Goal: Task Accomplishment & Management: Use online tool/utility

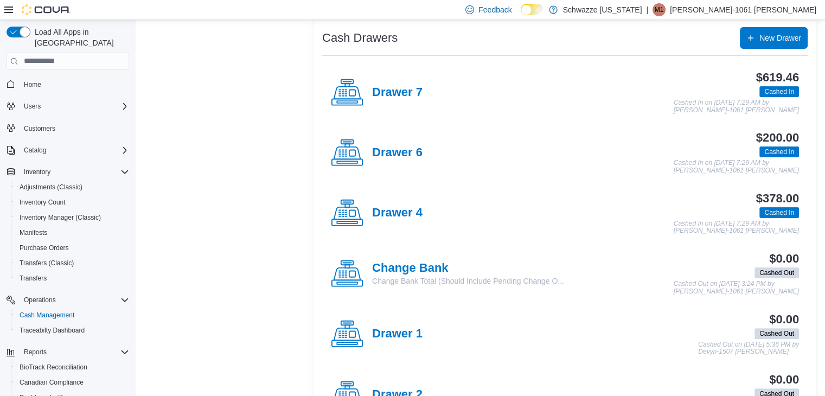
scroll to position [76, 0]
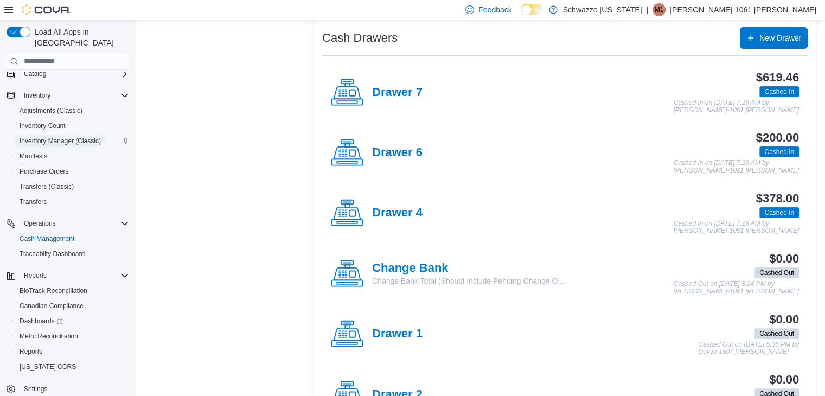
click at [69, 137] on span "Inventory Manager (Classic)" at bounding box center [60, 141] width 81 height 9
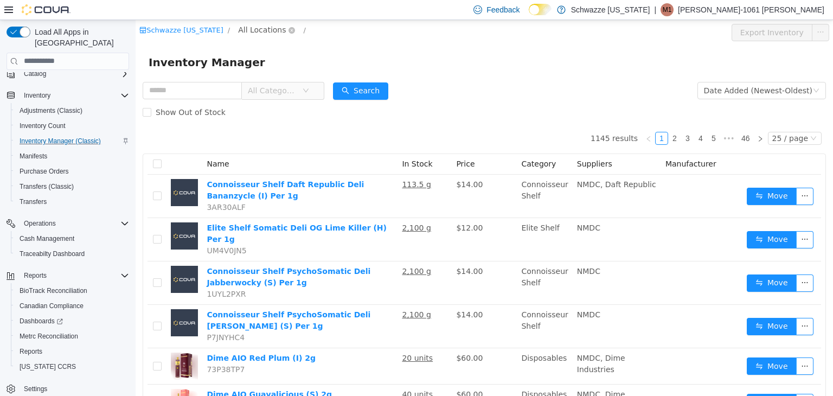
click at [256, 36] on span "All Locations" at bounding box center [266, 29] width 65 height 13
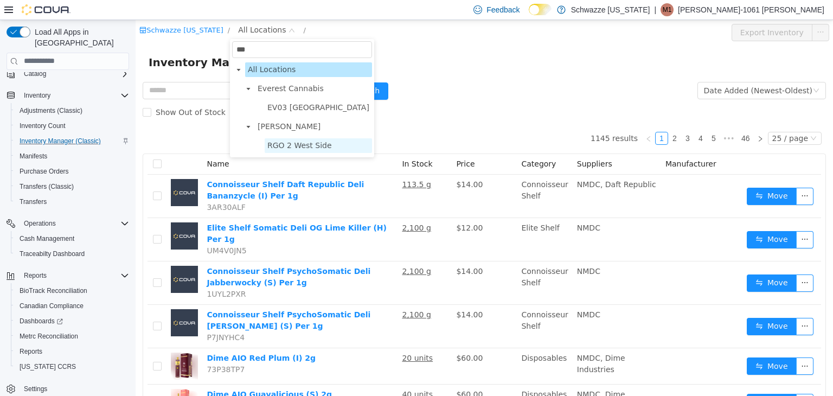
type input "***"
click at [295, 145] on span "RGO 2 West Side" at bounding box center [299, 144] width 65 height 9
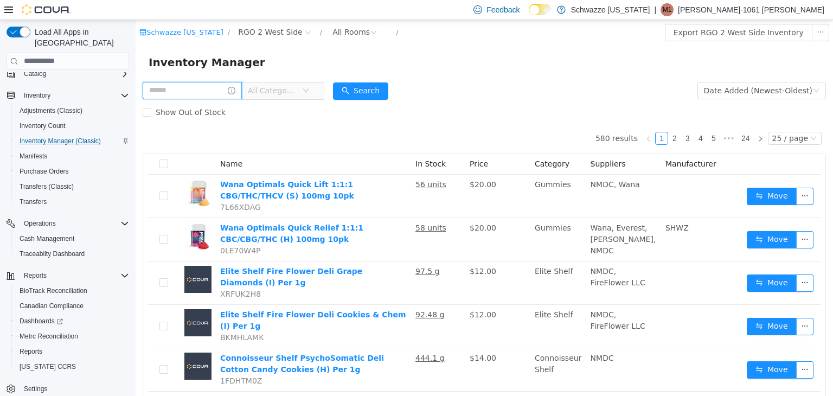
click at [170, 86] on input "text" at bounding box center [192, 89] width 99 height 17
type input "**********"
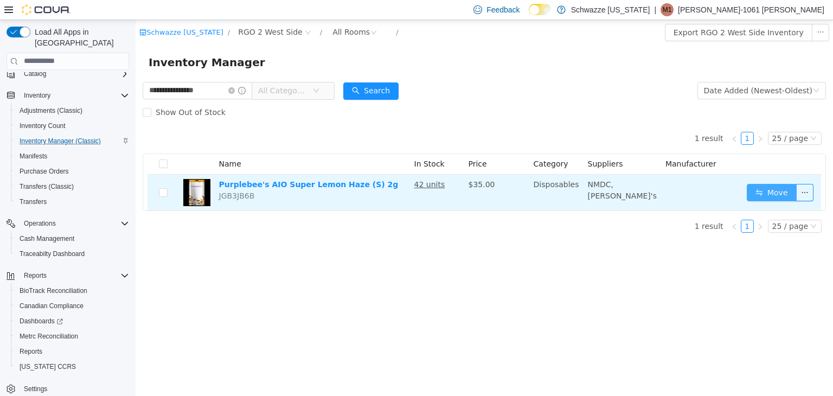
click at [776, 184] on button "Move" at bounding box center [772, 191] width 50 height 17
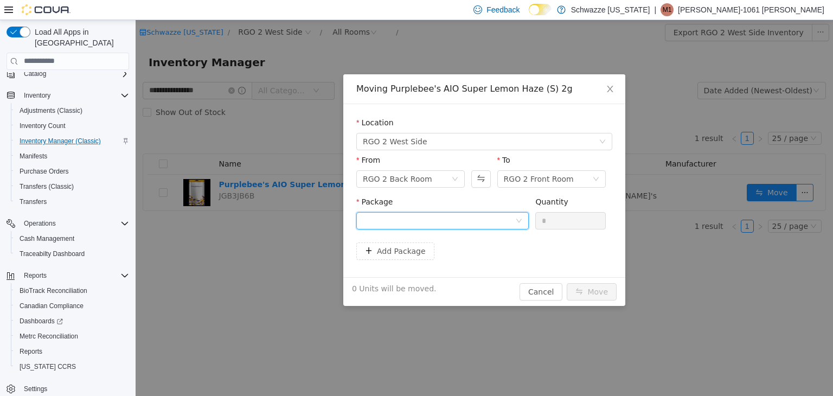
click at [429, 228] on div at bounding box center [442, 220] width 172 height 17
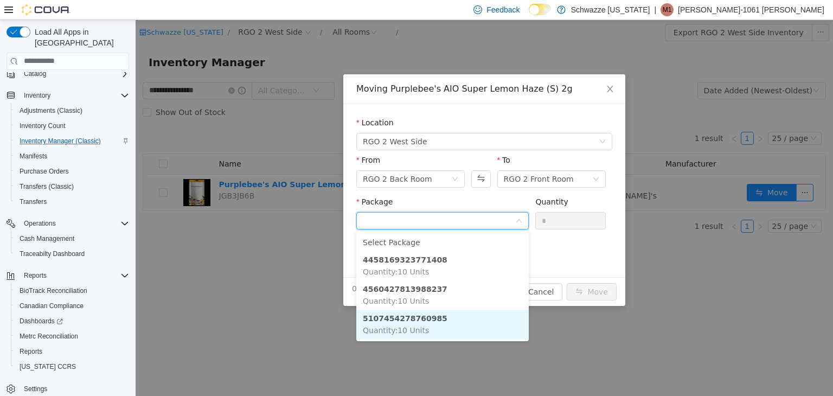
click at [438, 314] on li "5107454278760985 Quantity : 10 Units" at bounding box center [442, 323] width 172 height 29
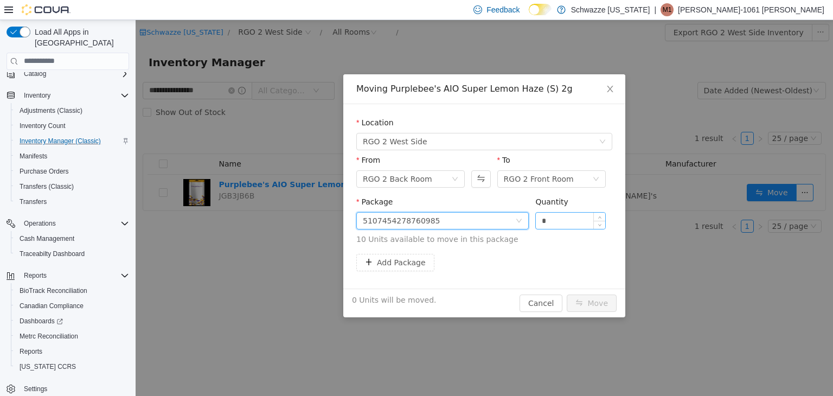
click at [560, 222] on input "*" at bounding box center [570, 220] width 69 height 16
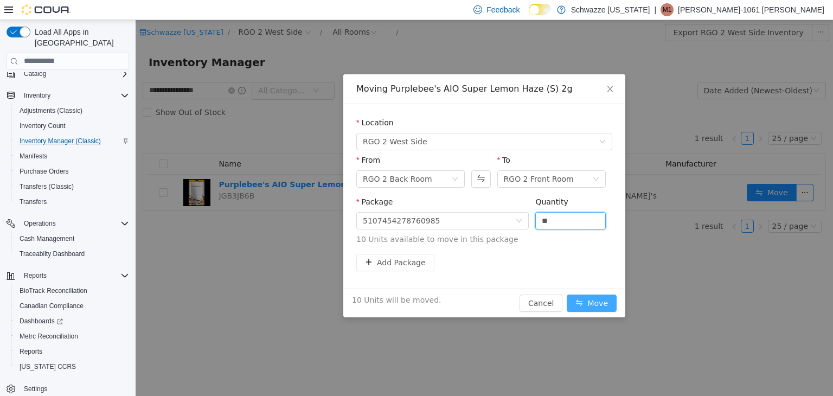
type input "**"
click at [596, 303] on button "Move" at bounding box center [592, 302] width 50 height 17
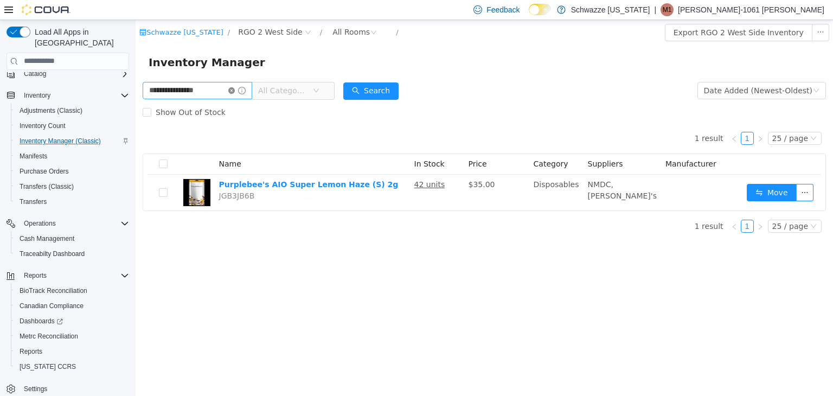
click at [235, 89] on icon "icon: close-circle" at bounding box center [231, 90] width 7 height 7
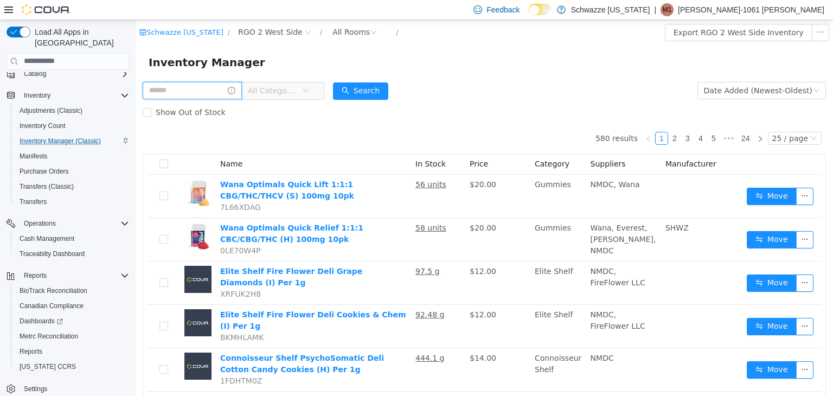
click at [226, 86] on input "text" at bounding box center [192, 89] width 99 height 17
type input "**********"
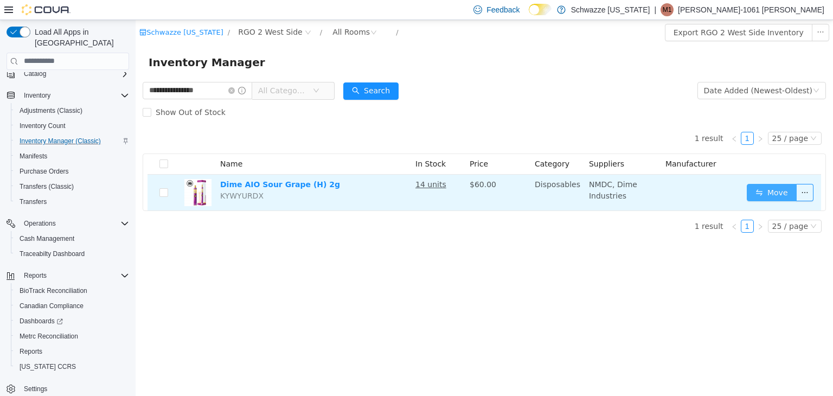
click at [778, 195] on button "Move" at bounding box center [772, 191] width 50 height 17
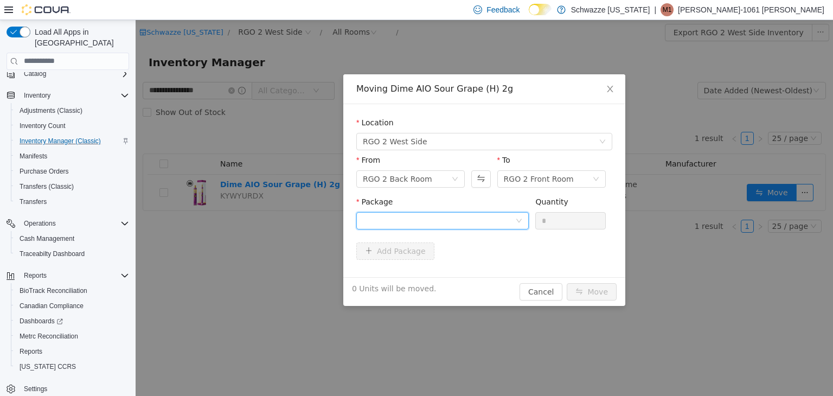
click at [432, 220] on div at bounding box center [439, 220] width 152 height 16
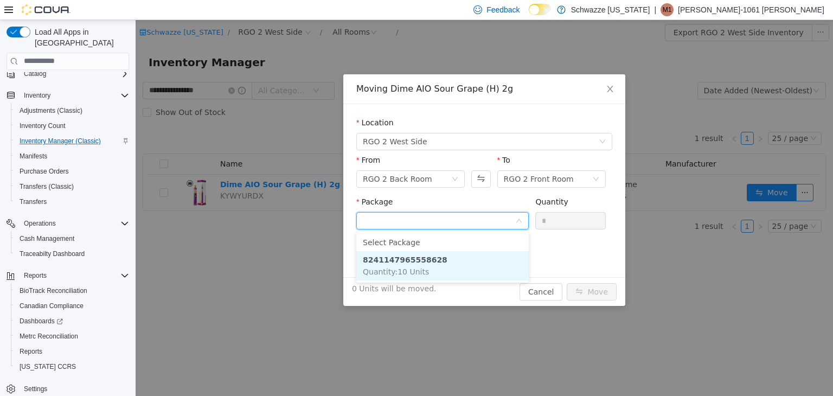
click at [432, 266] on li "8241147965558628 Quantity : 10 Units" at bounding box center [442, 265] width 172 height 29
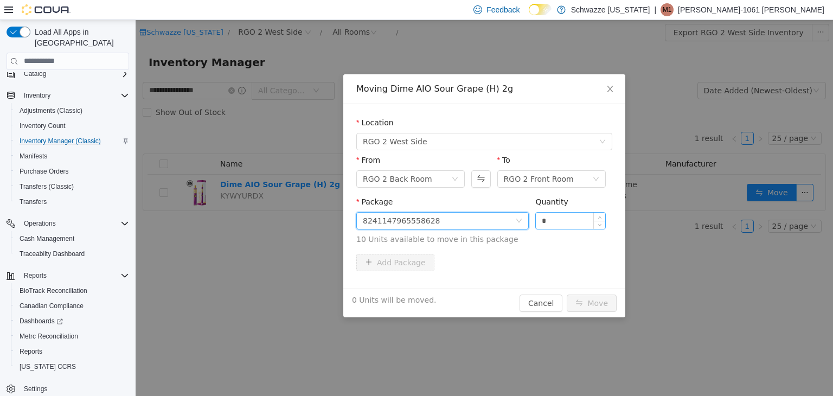
click at [578, 217] on input "*" at bounding box center [570, 220] width 69 height 16
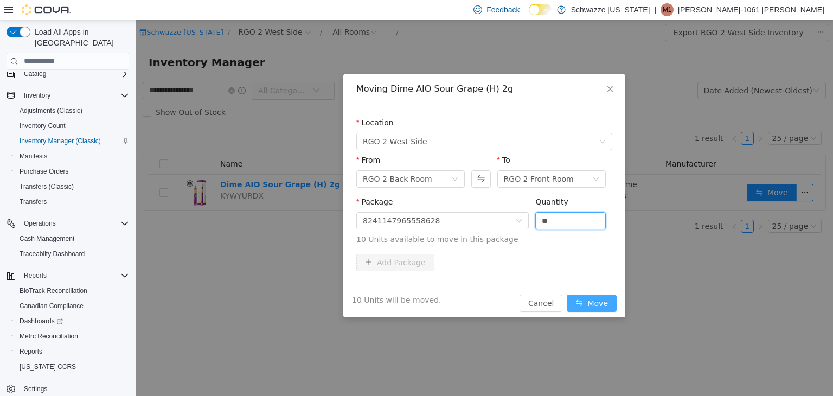
type input "**"
click at [598, 311] on button "Move" at bounding box center [592, 302] width 50 height 17
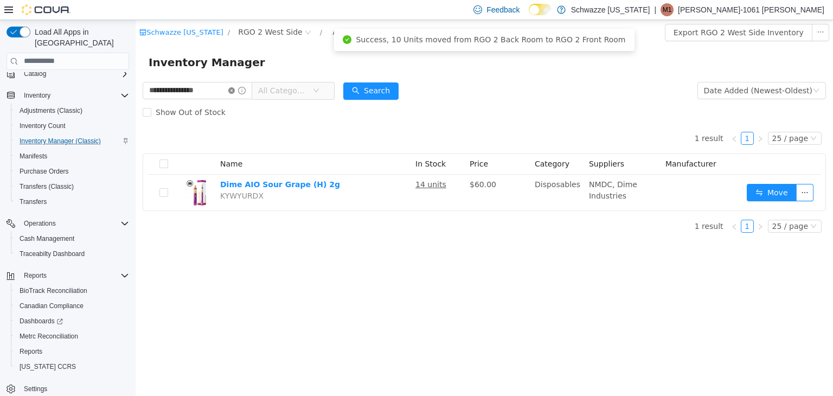
click at [235, 89] on icon "icon: close-circle" at bounding box center [231, 90] width 7 height 7
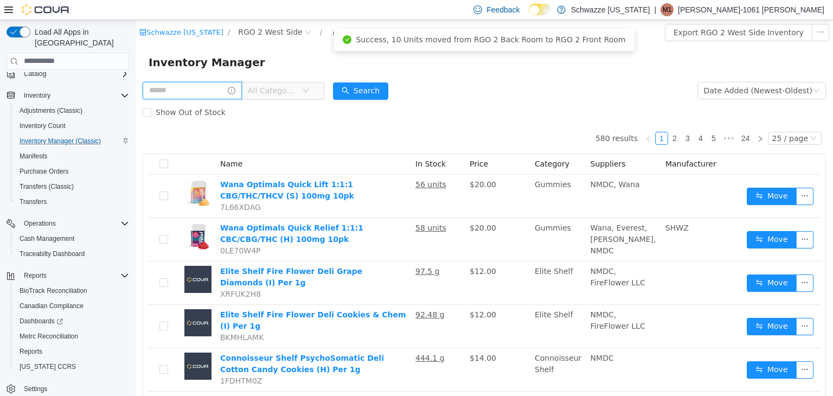
click at [230, 92] on input "text" at bounding box center [192, 89] width 99 height 17
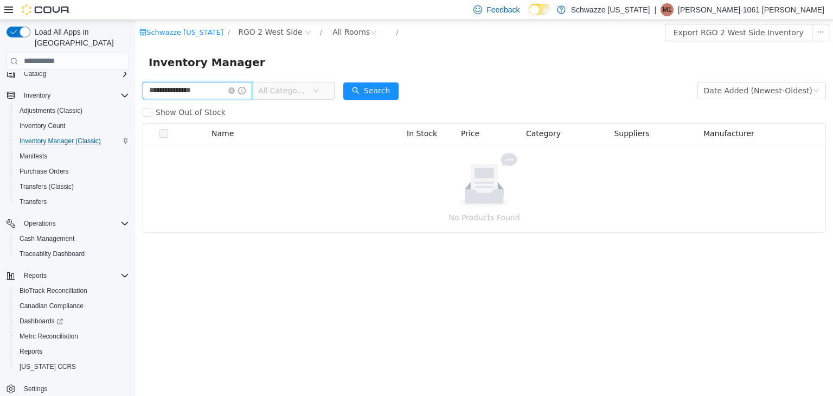
click at [230, 92] on input "**********" at bounding box center [198, 89] width 110 height 17
type input "**********"
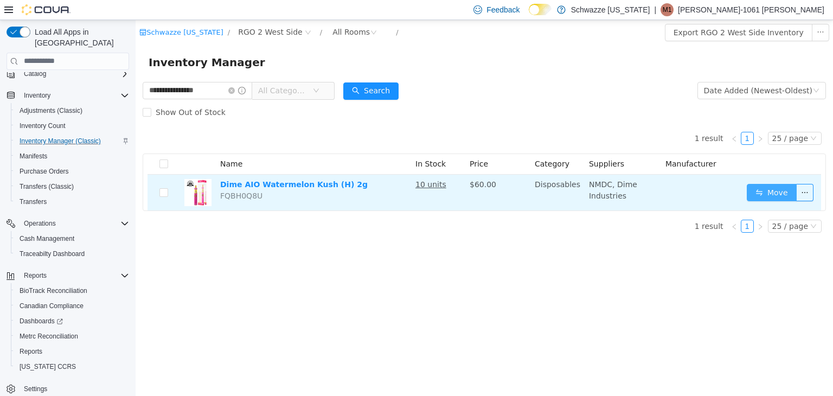
click at [759, 197] on button "Move" at bounding box center [772, 191] width 50 height 17
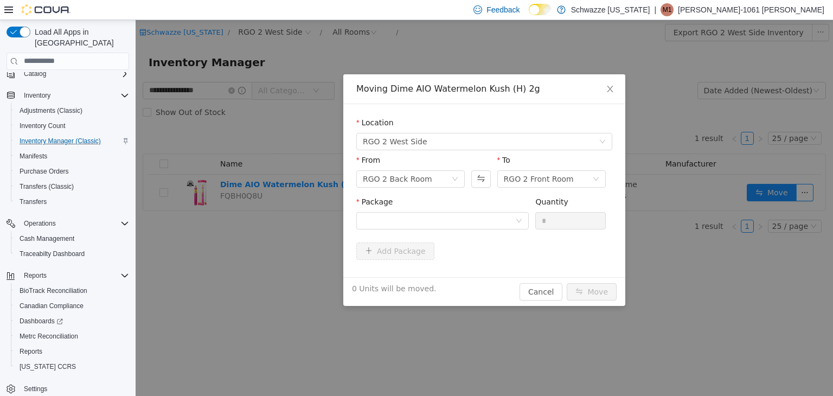
click at [510, 231] on div "Package" at bounding box center [442, 214] width 172 height 37
click at [508, 226] on div at bounding box center [439, 220] width 152 height 16
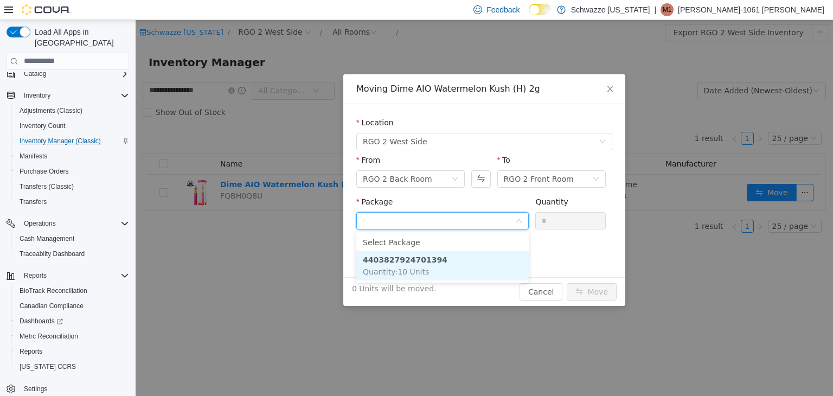
click at [490, 268] on li "4403827924701394 Quantity : 10 Units" at bounding box center [442, 265] width 172 height 29
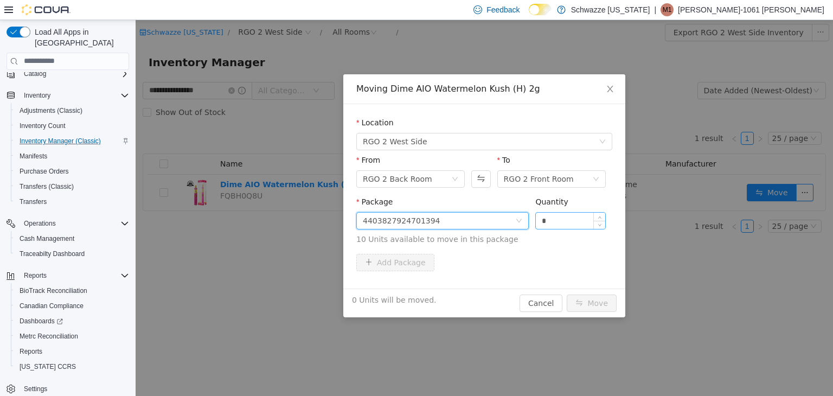
click at [555, 223] on input "*" at bounding box center [570, 220] width 69 height 16
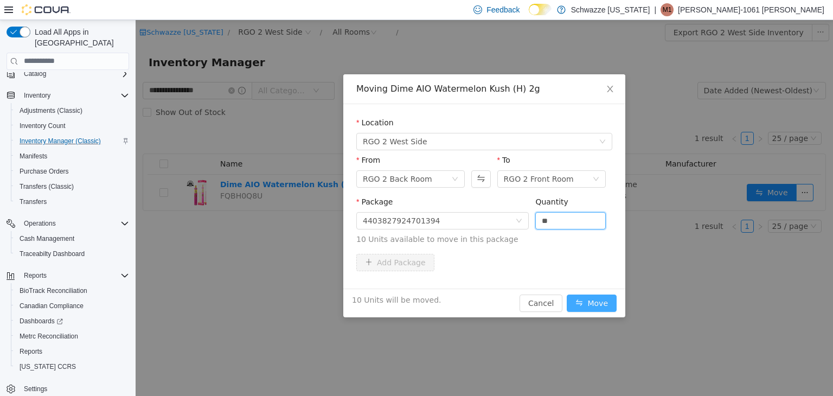
type input "**"
click at [602, 304] on button "Move" at bounding box center [592, 302] width 50 height 17
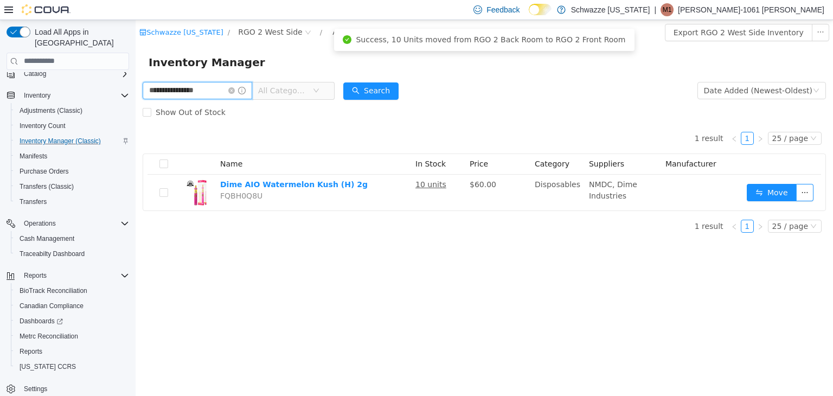
click at [240, 96] on input "**********" at bounding box center [198, 89] width 110 height 17
click at [235, 90] on icon "icon: close-circle" at bounding box center [231, 90] width 7 height 7
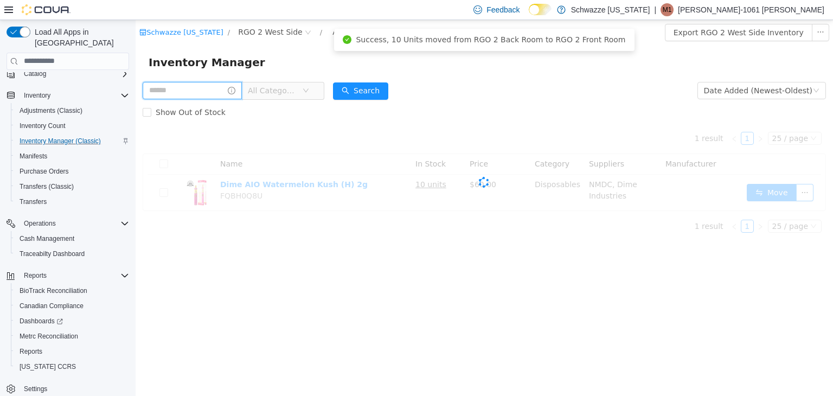
click at [220, 90] on input "text" at bounding box center [192, 89] width 99 height 17
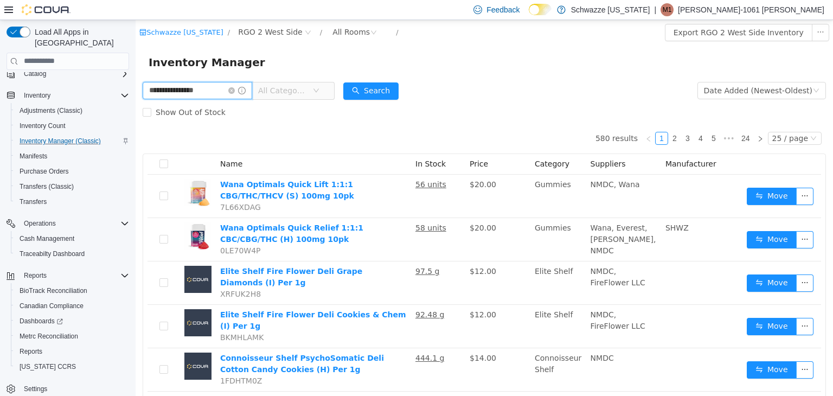
type input "**********"
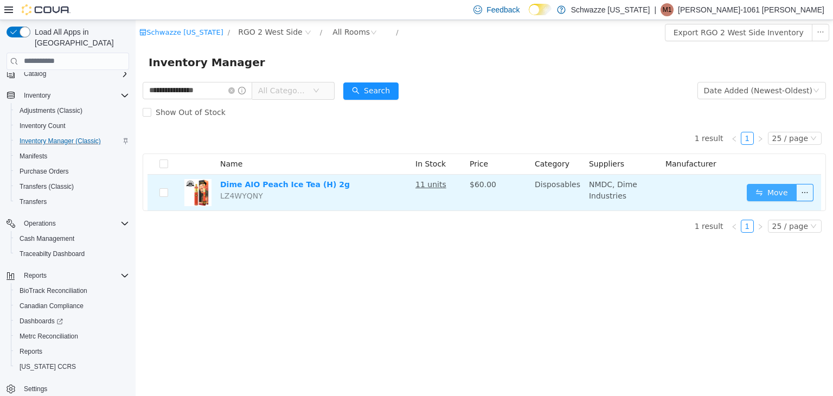
click at [758, 194] on button "Move" at bounding box center [772, 191] width 50 height 17
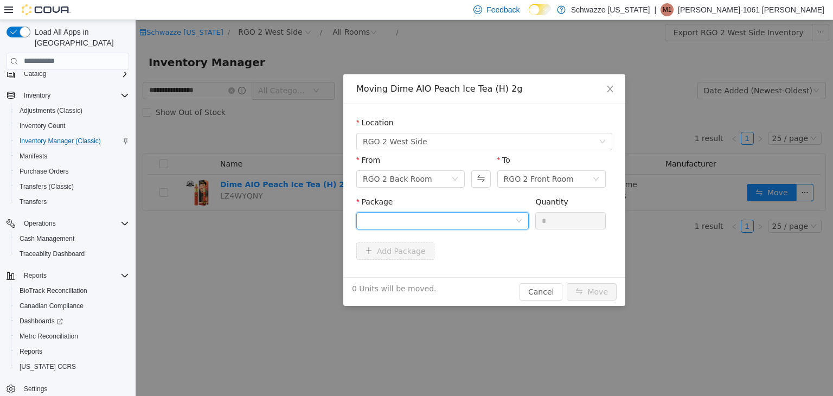
click at [508, 221] on div at bounding box center [439, 220] width 152 height 16
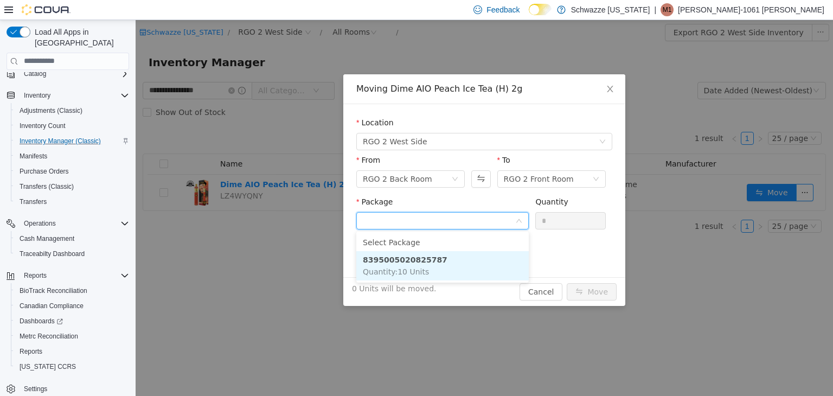
click at [490, 265] on li "8395005020825787 Quantity : 10 Units" at bounding box center [442, 265] width 172 height 29
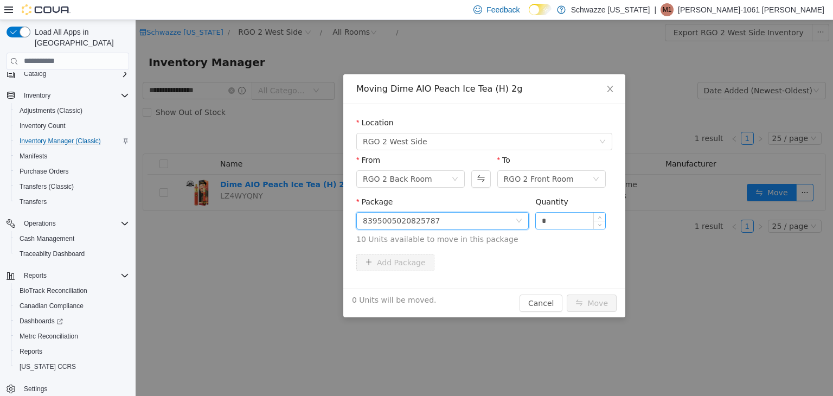
click at [559, 224] on input "*" at bounding box center [570, 220] width 69 height 16
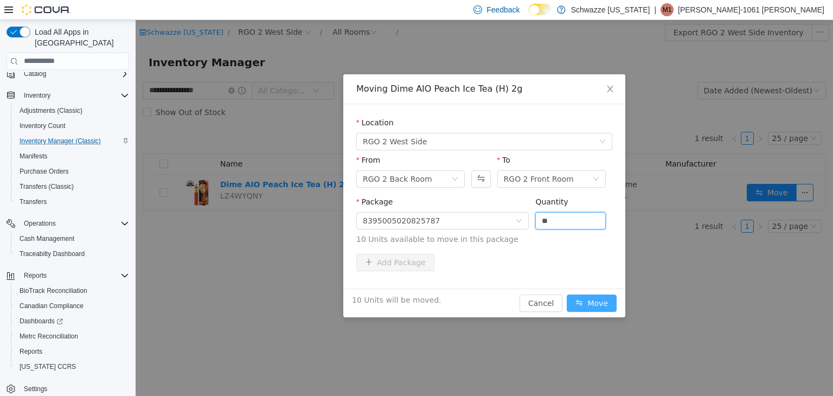
type input "**"
click at [601, 302] on button "Move" at bounding box center [592, 302] width 50 height 17
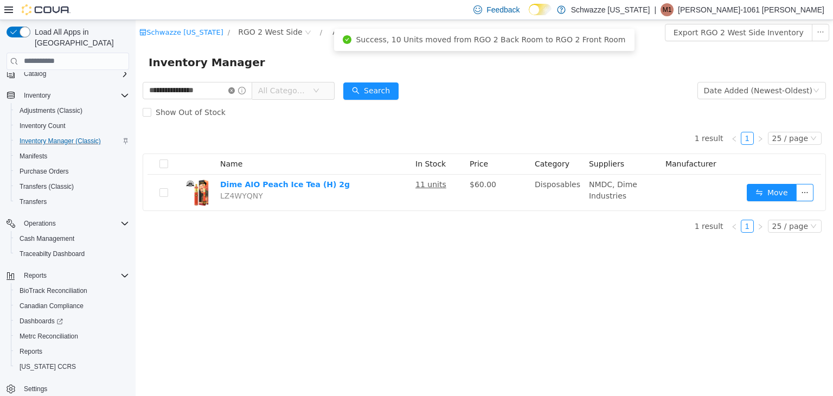
click at [235, 90] on icon "icon: close-circle" at bounding box center [231, 90] width 7 height 7
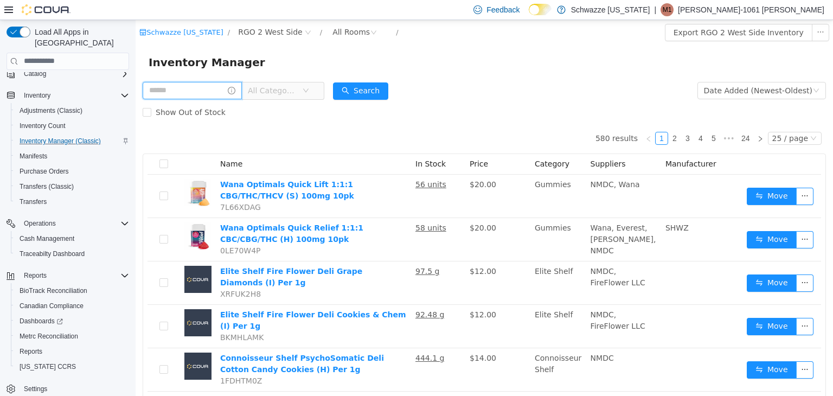
click at [226, 89] on input "text" at bounding box center [192, 89] width 99 height 17
type input "*"
type input "*********"
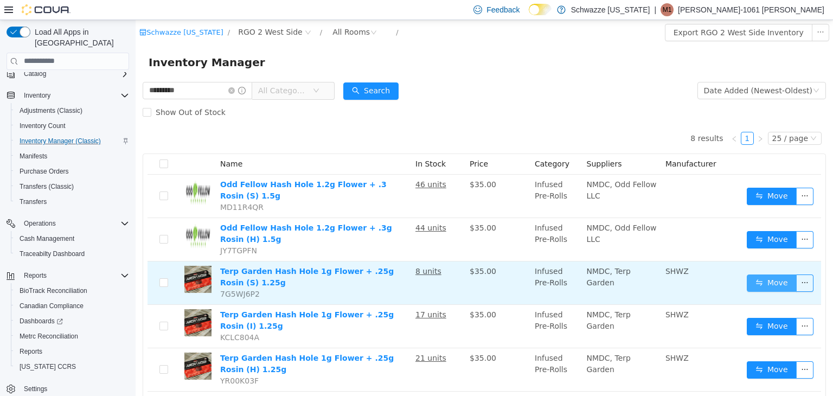
click at [762, 274] on button "Move" at bounding box center [772, 282] width 50 height 17
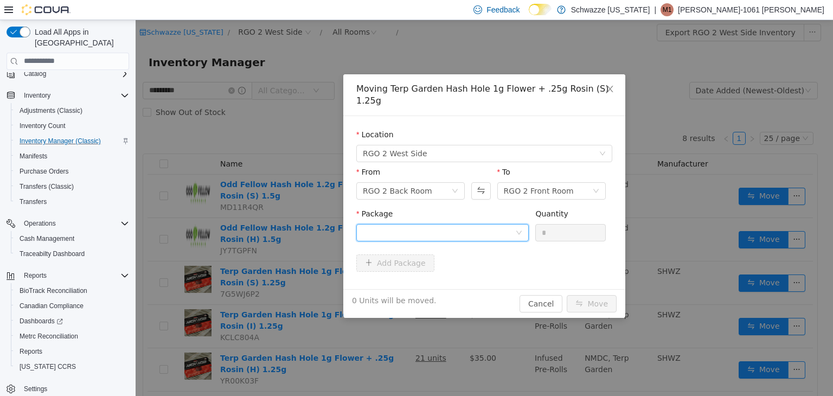
click at [479, 224] on div at bounding box center [439, 232] width 152 height 16
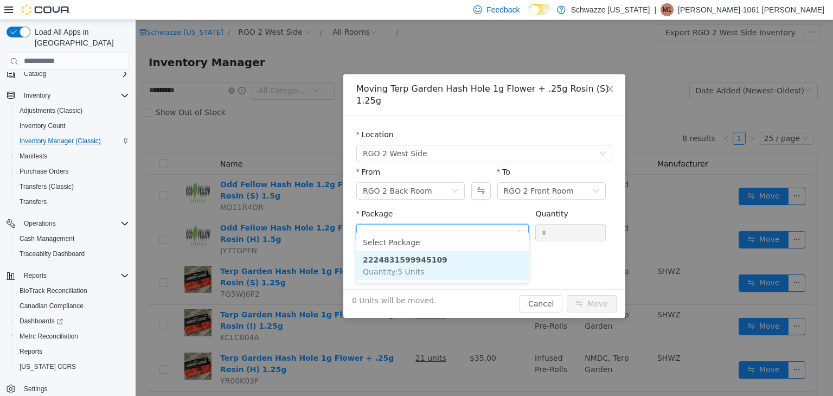
click at [457, 270] on li "2224831599945109 Quantity : 5 Units" at bounding box center [442, 265] width 172 height 29
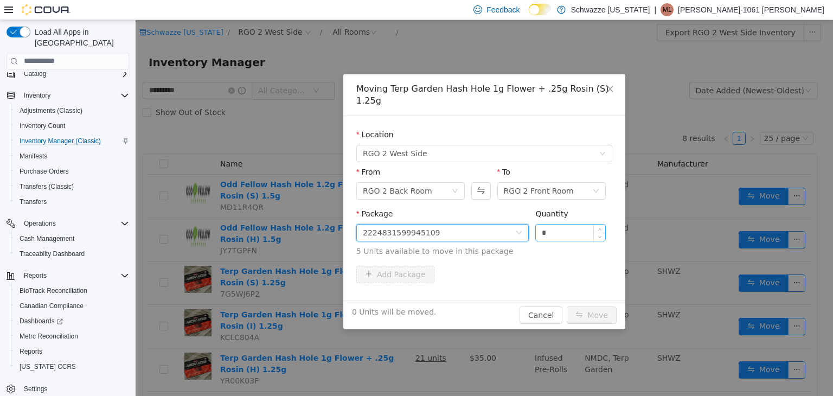
click at [570, 228] on div "*" at bounding box center [570, 231] width 71 height 17
click at [564, 224] on input "*" at bounding box center [570, 232] width 69 height 16
type input "*"
click at [584, 306] on button "Move" at bounding box center [592, 314] width 50 height 17
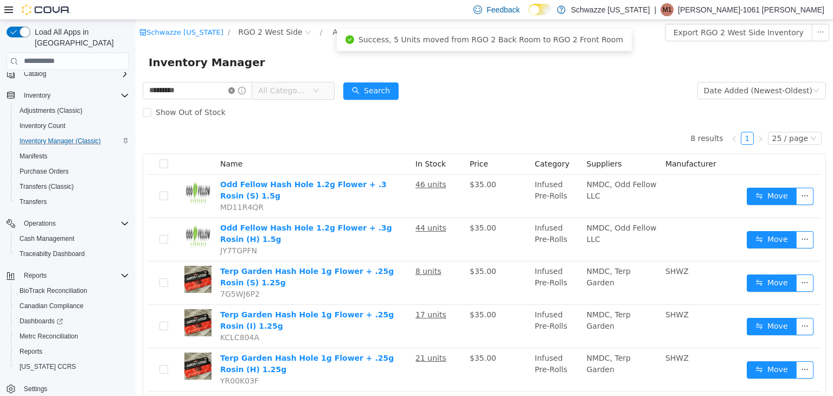
click at [235, 88] on icon "icon: close-circle" at bounding box center [231, 90] width 7 height 7
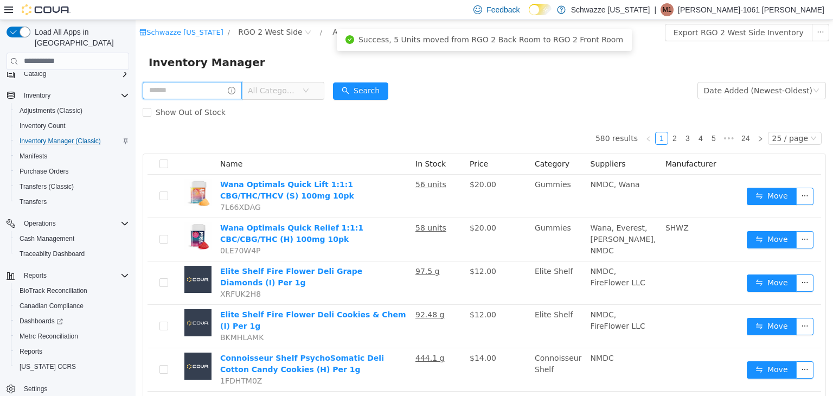
click at [229, 92] on input "text" at bounding box center [192, 89] width 99 height 17
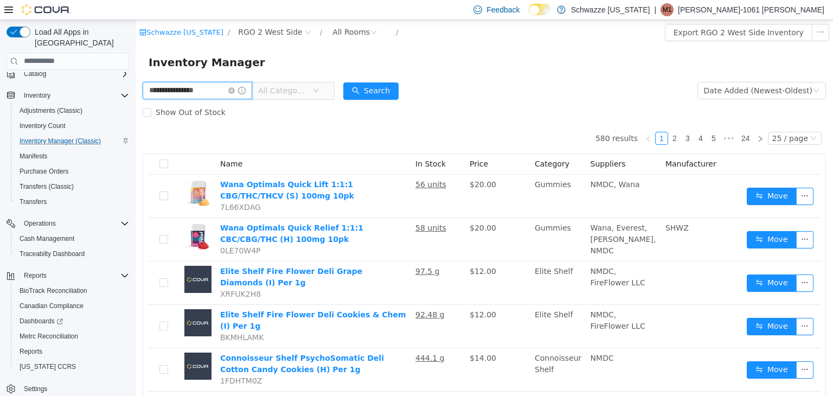
type input "**********"
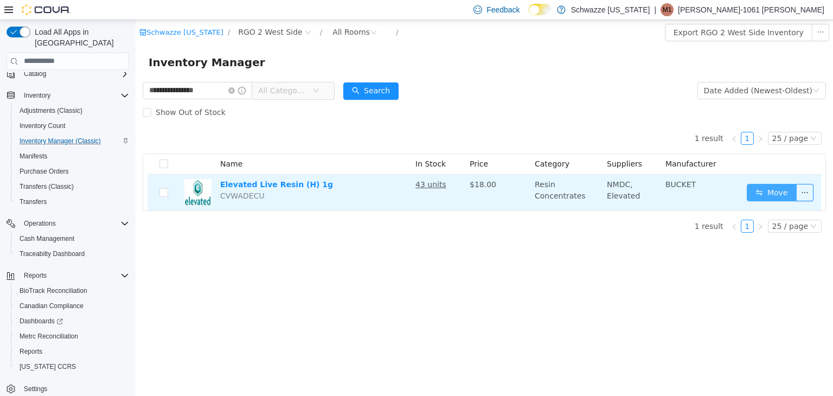
click at [766, 189] on button "Move" at bounding box center [772, 191] width 50 height 17
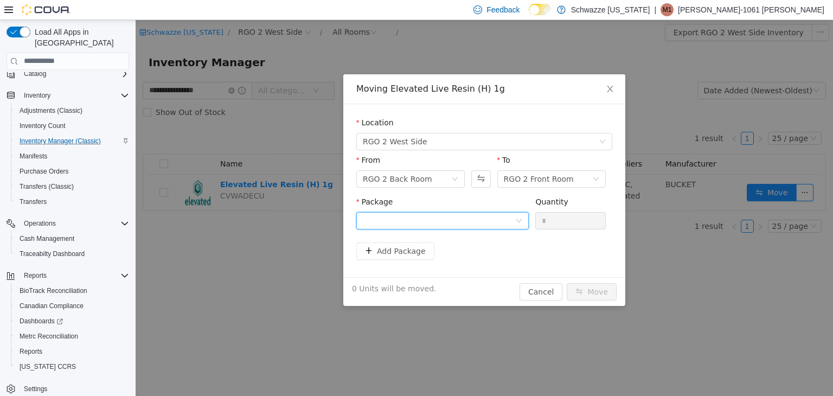
click at [520, 217] on icon "icon: down" at bounding box center [519, 220] width 7 height 7
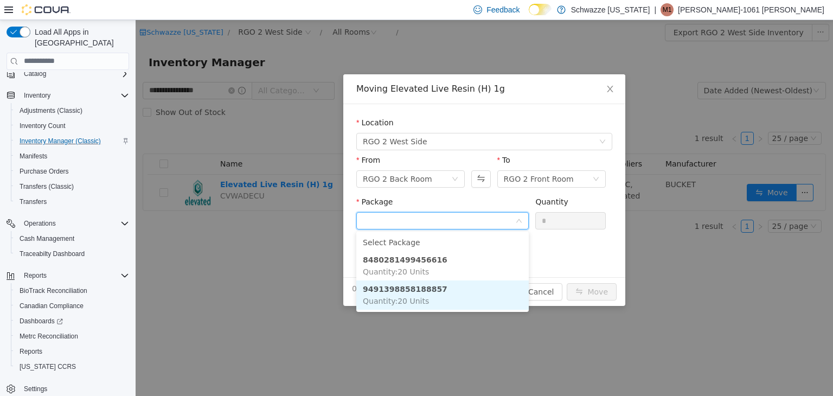
click at [471, 291] on li "9491398858188857 Quantity : 20 Units" at bounding box center [442, 294] width 172 height 29
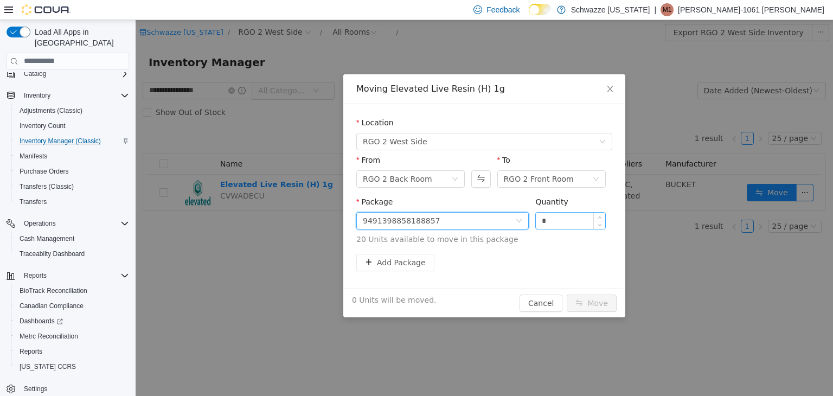
click at [567, 213] on input "*" at bounding box center [570, 220] width 69 height 16
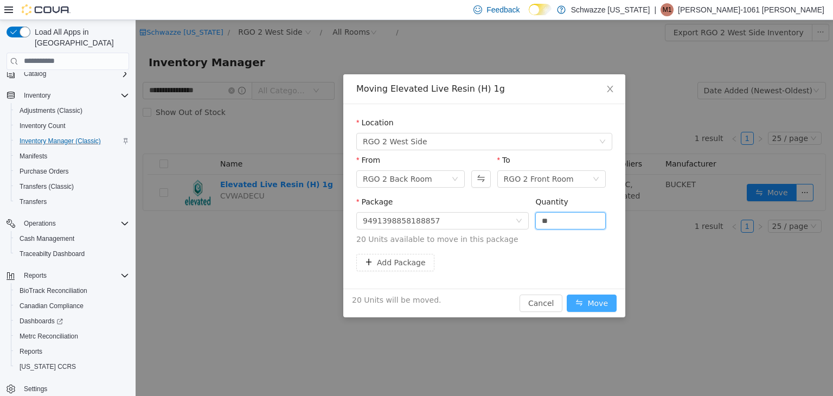
type input "**"
click at [591, 294] on button "Move" at bounding box center [592, 302] width 50 height 17
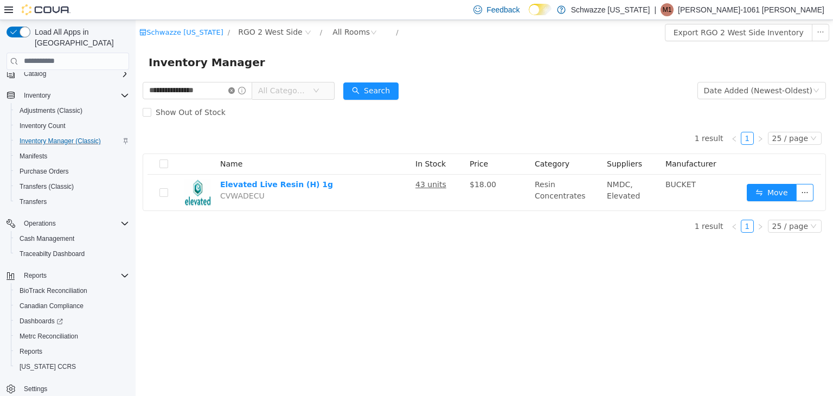
click at [235, 90] on icon "icon: close-circle" at bounding box center [231, 90] width 7 height 7
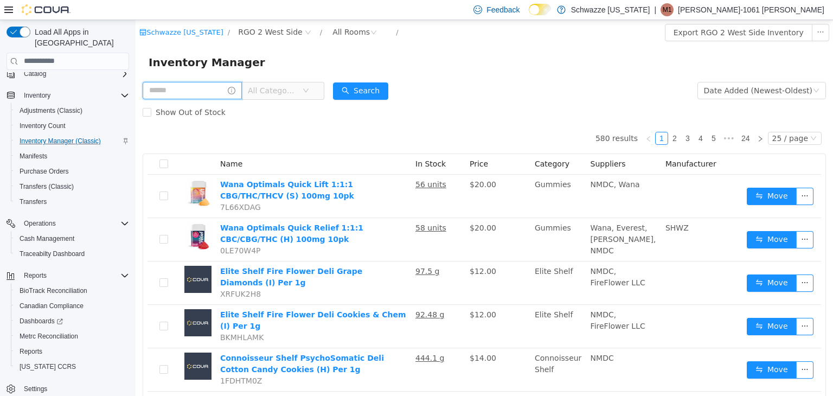
click at [189, 92] on input "text" at bounding box center [192, 89] width 99 height 17
type input "**********"
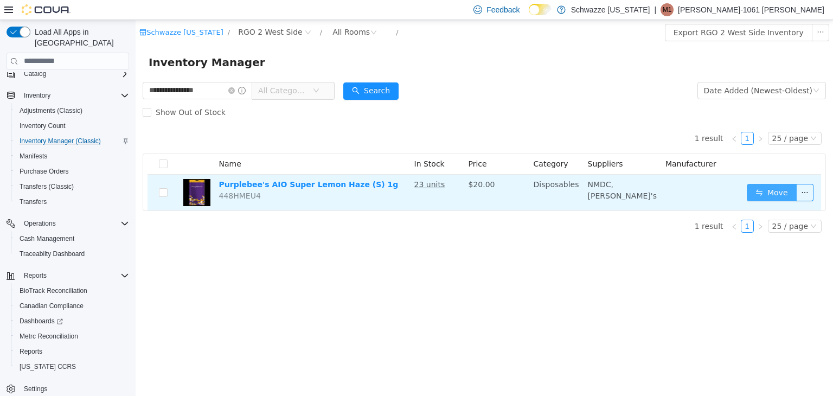
click at [781, 191] on button "Move" at bounding box center [772, 191] width 50 height 17
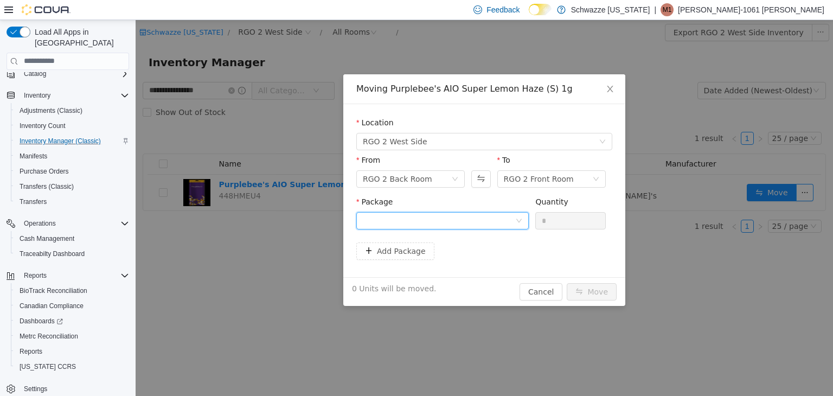
click at [461, 220] on div at bounding box center [439, 220] width 152 height 16
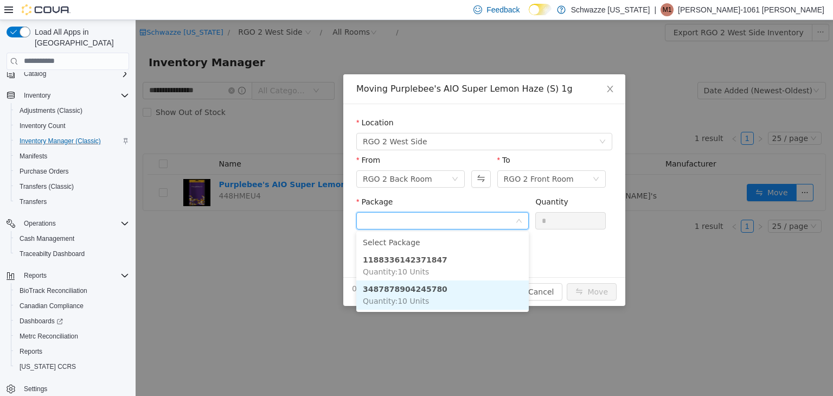
click at [442, 298] on li "3487878904245780 Quantity : 10 Units" at bounding box center [442, 294] width 172 height 29
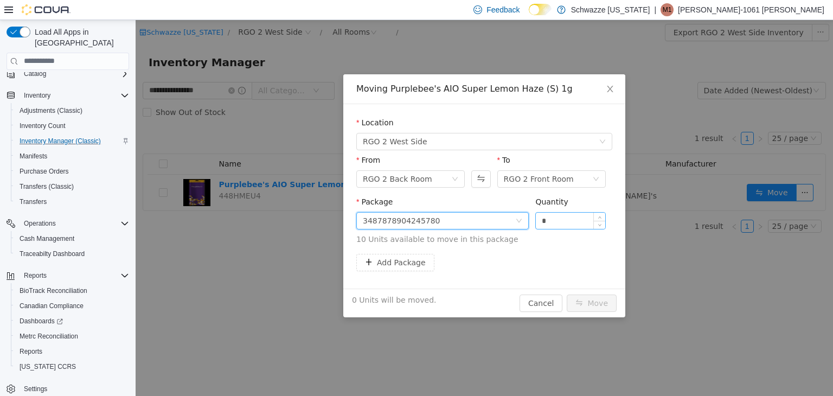
click at [549, 228] on input "*" at bounding box center [570, 220] width 69 height 16
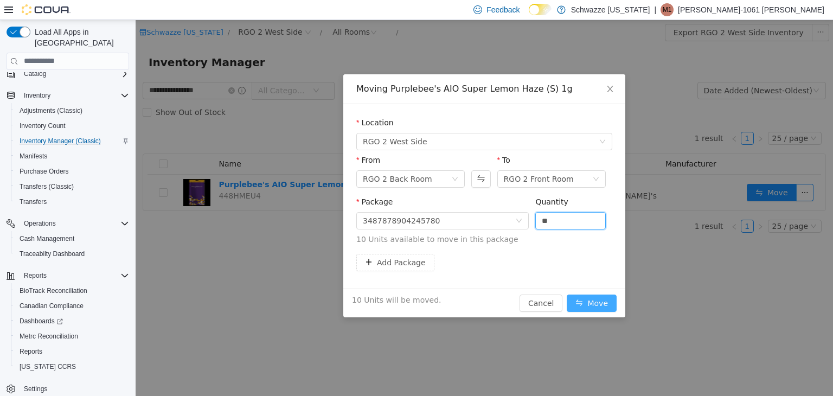
type input "**"
click at [604, 299] on button "Move" at bounding box center [592, 302] width 50 height 17
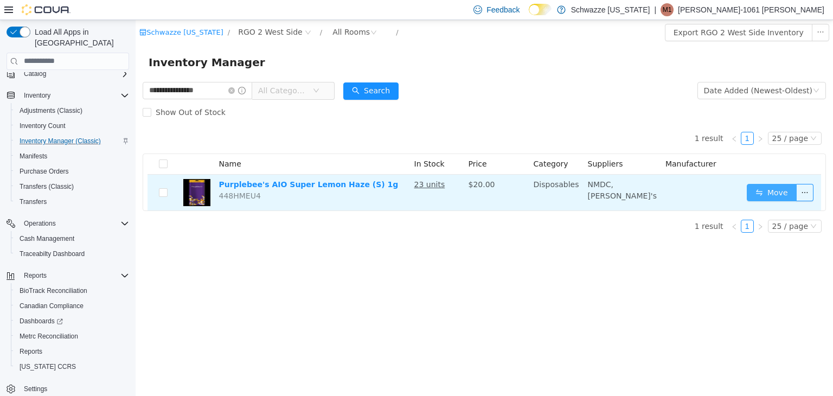
click at [783, 186] on button "Move" at bounding box center [772, 191] width 50 height 17
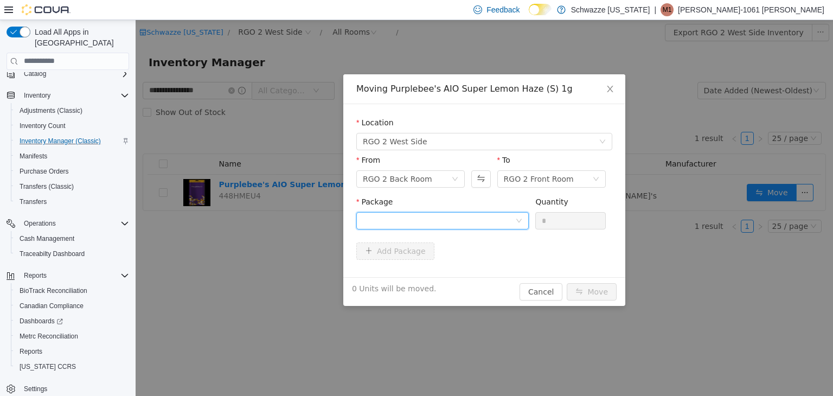
click at [470, 218] on div at bounding box center [439, 220] width 152 height 16
click at [475, 183] on button "Swap" at bounding box center [480, 178] width 19 height 17
click at [476, 218] on div at bounding box center [439, 220] width 152 height 16
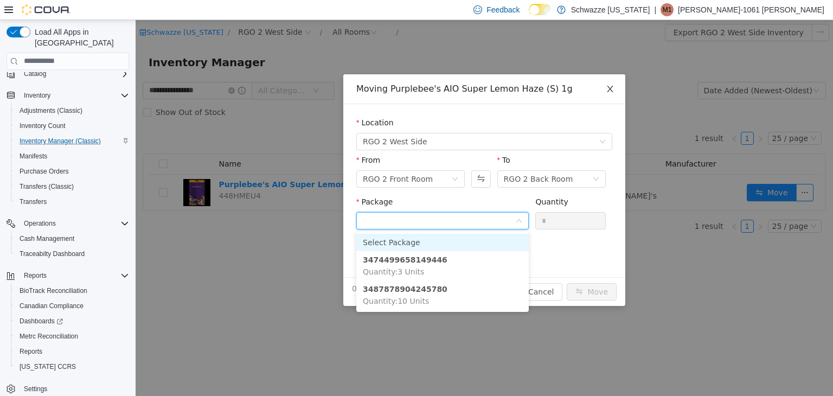
click at [614, 86] on icon "icon: close" at bounding box center [610, 88] width 9 height 9
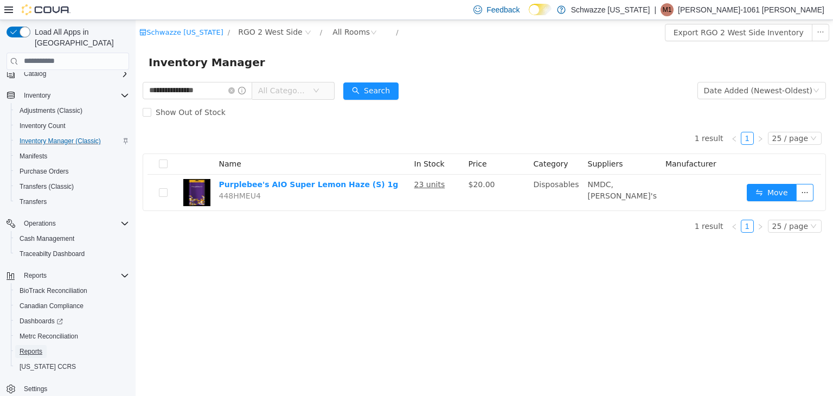
drag, startPoint x: 17, startPoint y: 346, endPoint x: 426, endPoint y: 5, distance: 532.3
click at [17, 346] on link "Reports" at bounding box center [30, 351] width 31 height 13
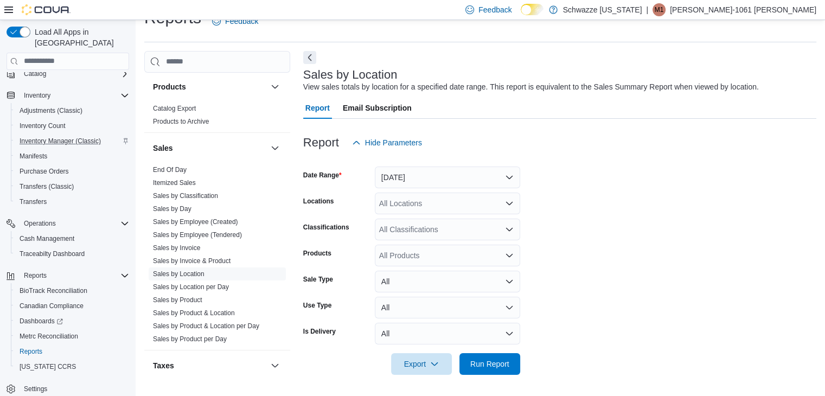
scroll to position [670, 0]
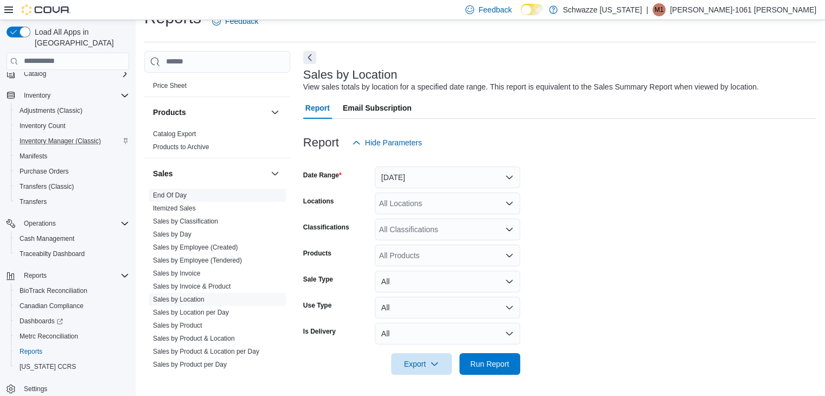
click at [177, 191] on link "End Of Day" at bounding box center [170, 195] width 34 height 8
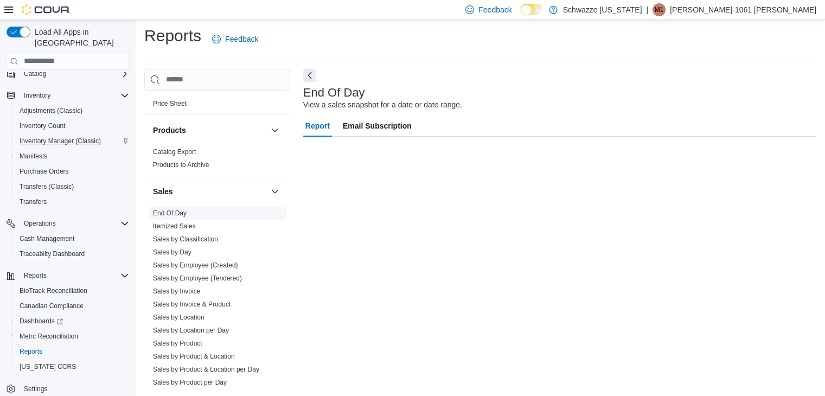
scroll to position [4, 0]
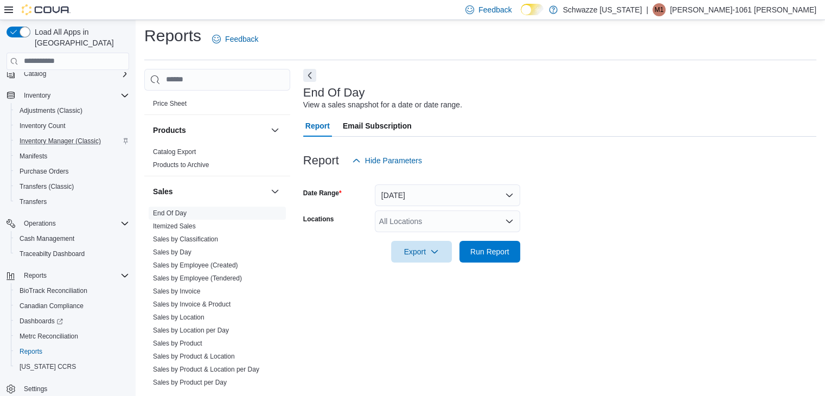
click at [430, 216] on div "All Locations" at bounding box center [447, 221] width 145 height 22
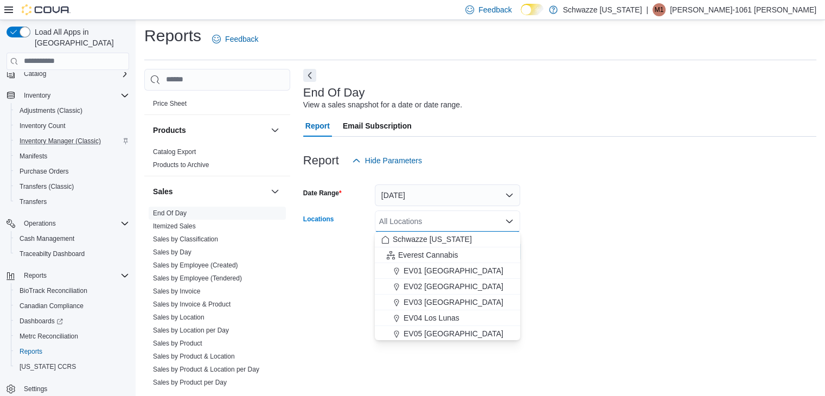
type input "*"
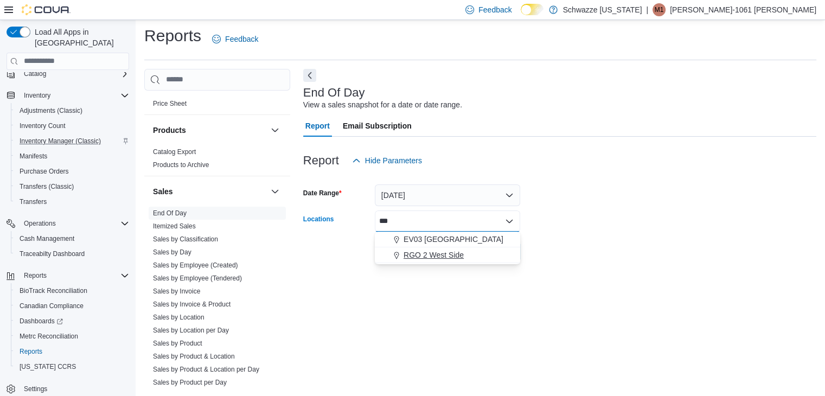
type input "***"
click at [453, 257] on span "RGO 2 West Side" at bounding box center [434, 255] width 60 height 11
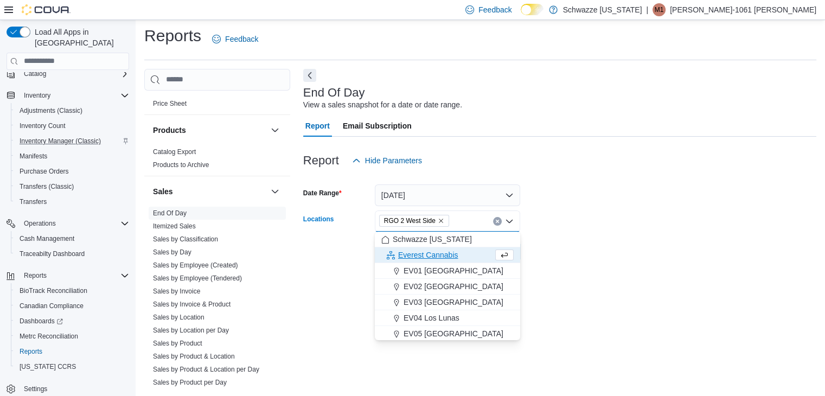
click at [586, 222] on form "Date Range [DATE] Locations RGO 2 [GEOGRAPHIC_DATA] Combo box. Selected. RGO 2 …" at bounding box center [559, 216] width 513 height 91
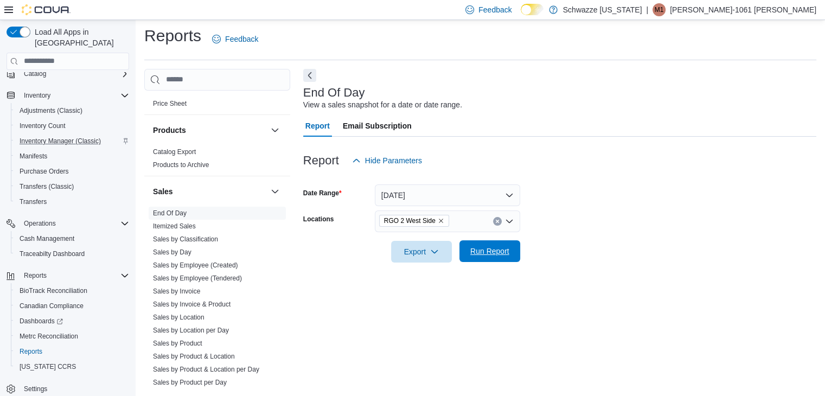
click at [474, 242] on span "Run Report" at bounding box center [490, 251] width 48 height 22
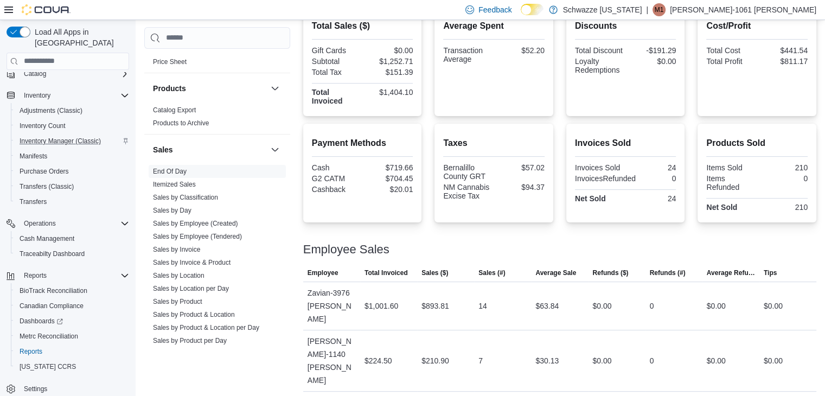
scroll to position [43, 0]
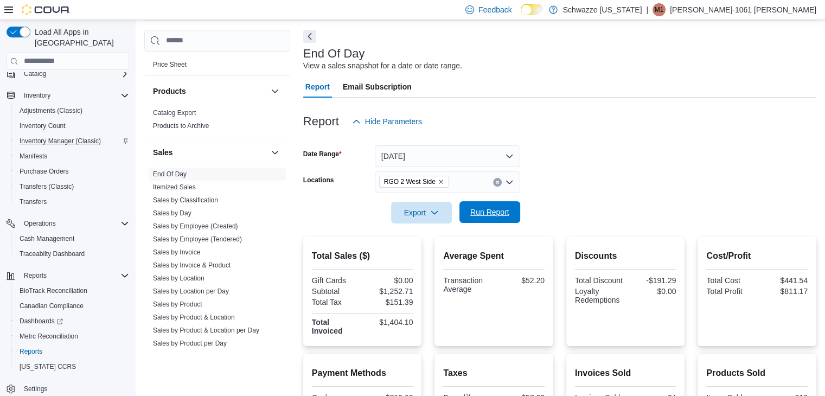
click at [499, 203] on span "Run Report" at bounding box center [490, 212] width 48 height 22
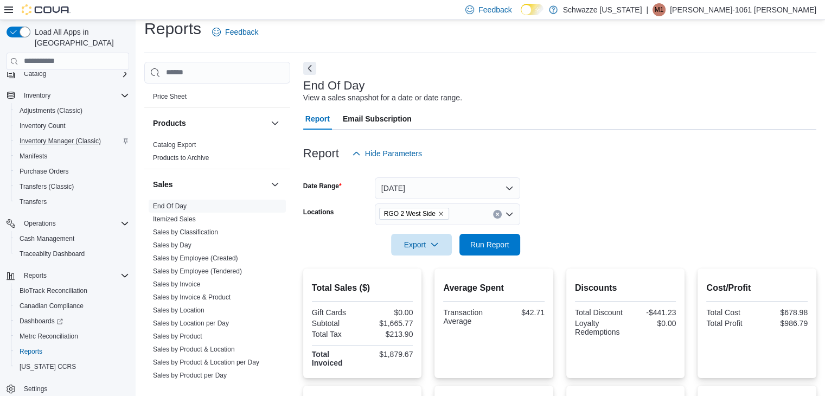
scroll to position [0, 0]
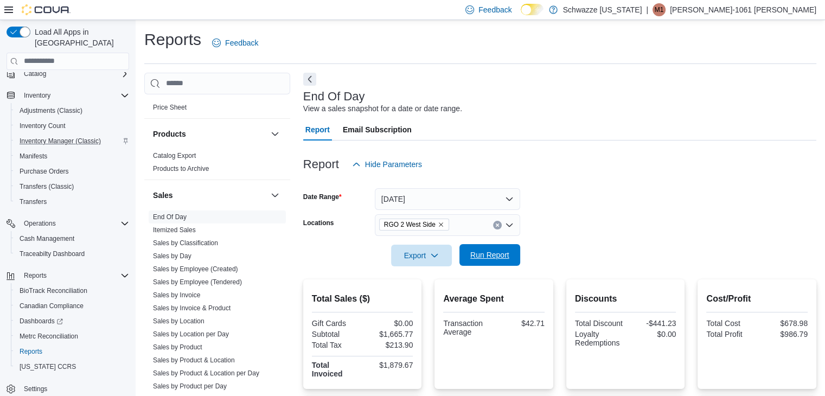
click at [496, 256] on span "Run Report" at bounding box center [489, 255] width 39 height 11
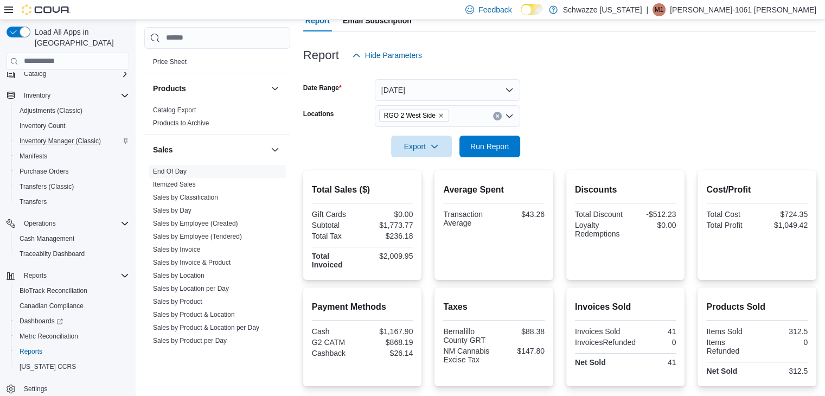
scroll to position [97, 0]
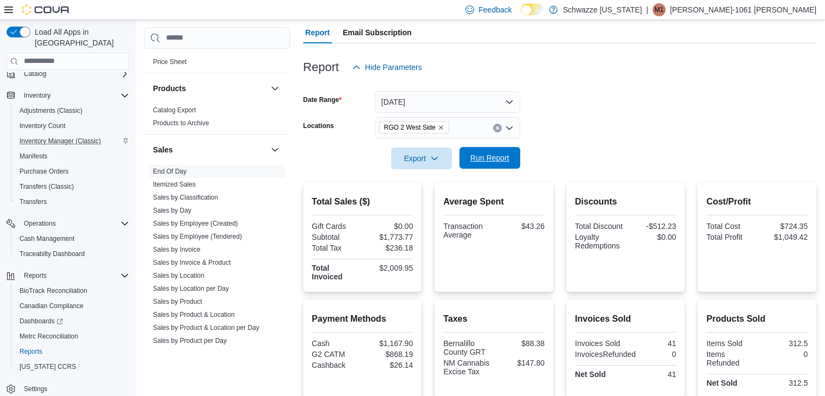
click at [489, 158] on span "Run Report" at bounding box center [489, 157] width 39 height 11
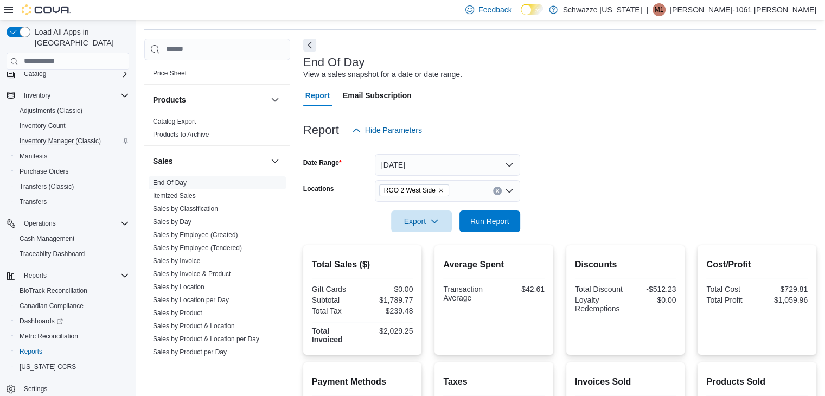
scroll to position [19, 0]
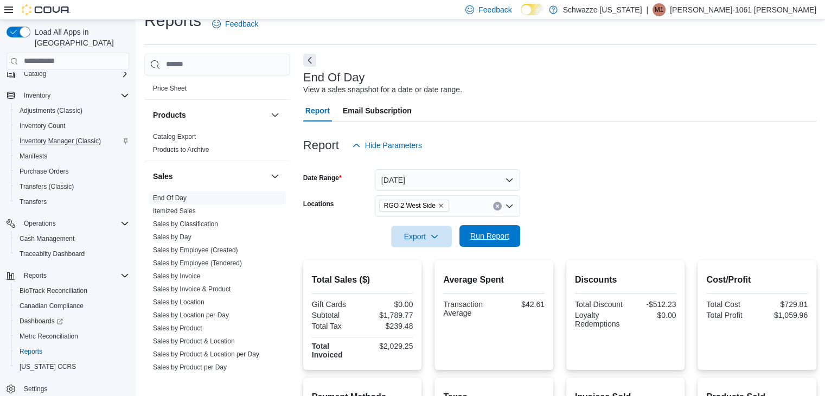
click at [495, 233] on span "Run Report" at bounding box center [489, 236] width 39 height 11
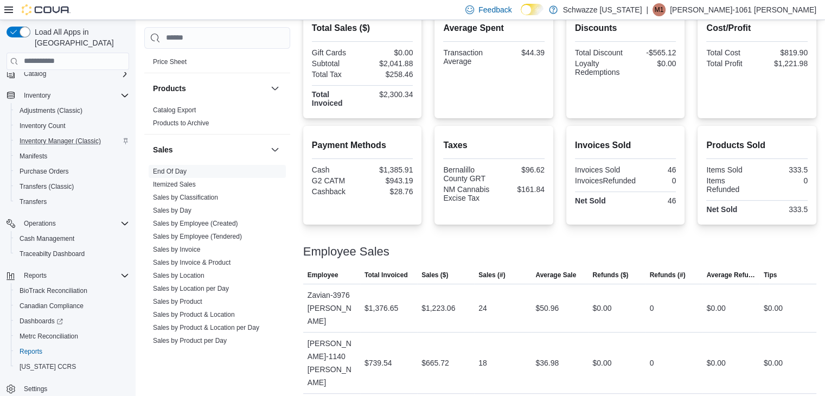
scroll to position [273, 0]
